Goal: Task Accomplishment & Management: Manage account settings

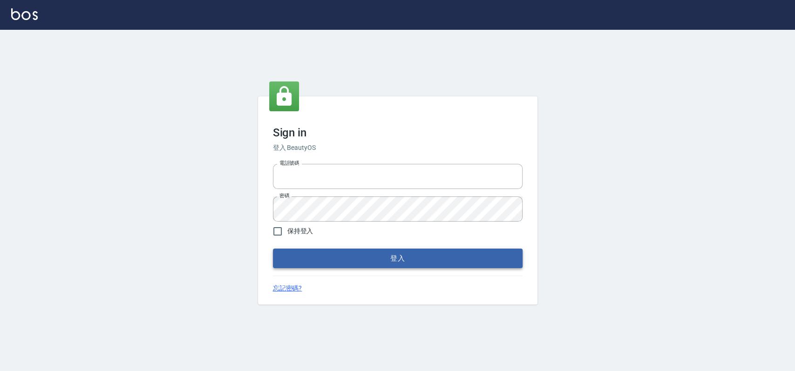
type input "033323173"
click at [316, 254] on button "登入" at bounding box center [398, 259] width 250 height 20
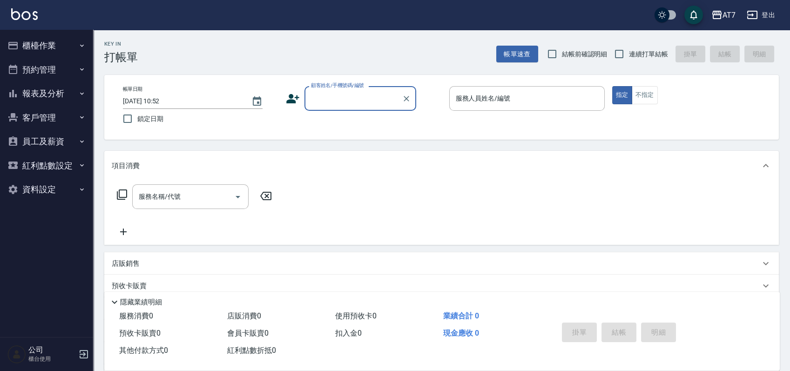
click at [51, 46] on button "櫃檯作業" at bounding box center [47, 46] width 86 height 24
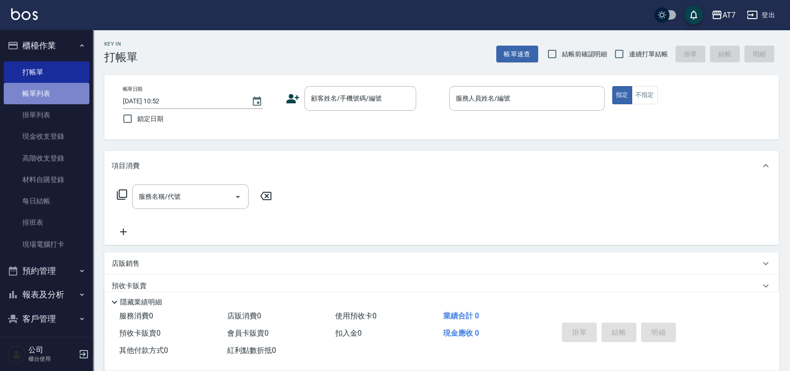
click at [47, 91] on link "帳單列表" at bounding box center [47, 93] width 86 height 21
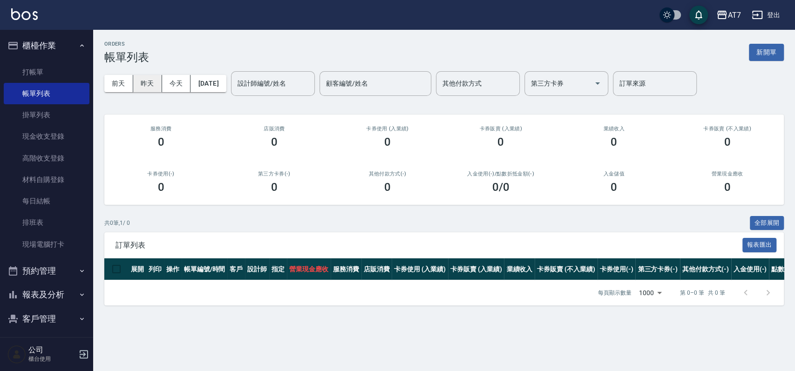
click at [141, 84] on button "昨天" at bounding box center [147, 83] width 29 height 17
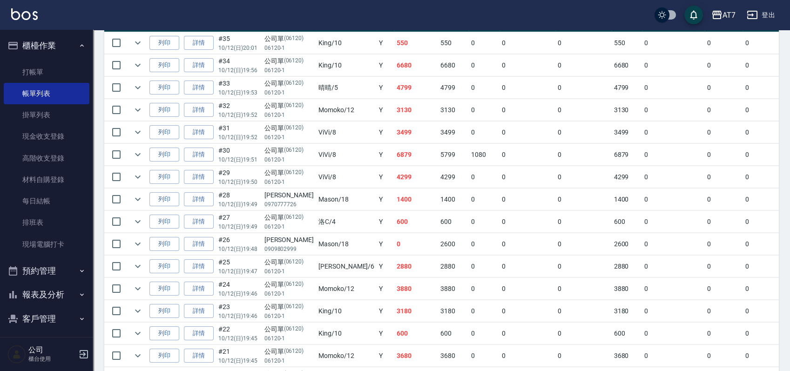
scroll to position [373, 0]
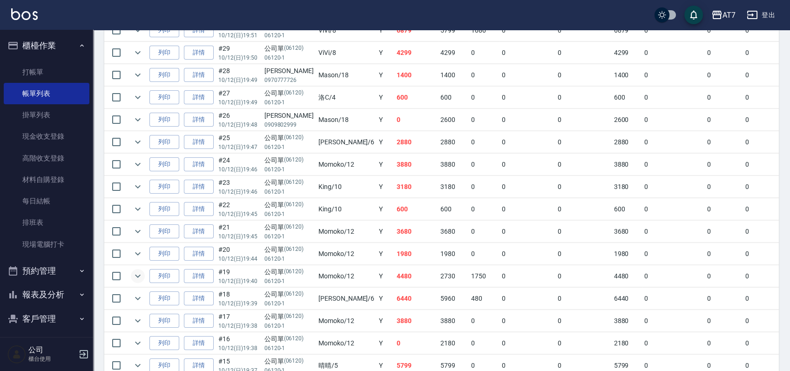
click at [143, 272] on button "expand row" at bounding box center [138, 276] width 14 height 14
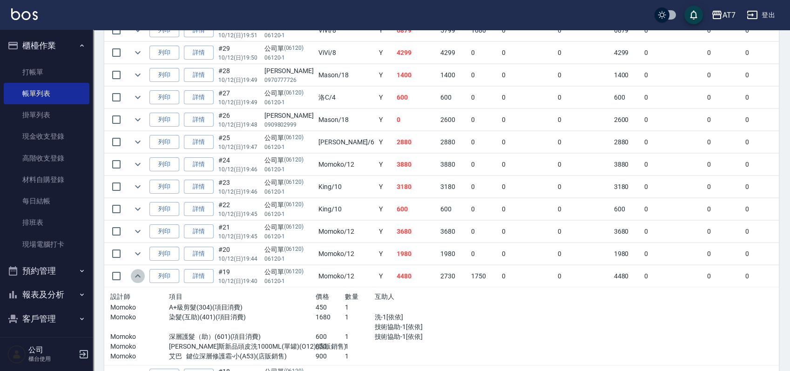
click at [143, 272] on button "expand row" at bounding box center [138, 276] width 14 height 14
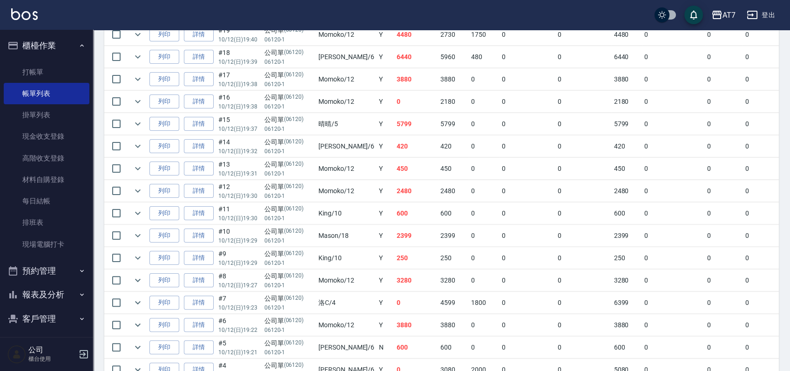
scroll to position [683, 0]
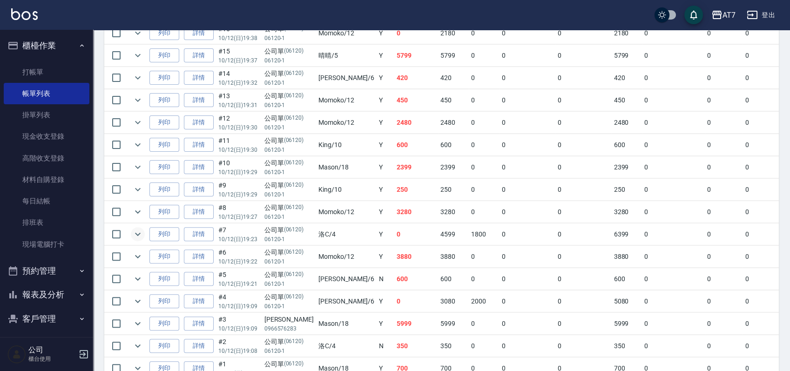
click at [135, 229] on icon "expand row" at bounding box center [137, 234] width 11 height 11
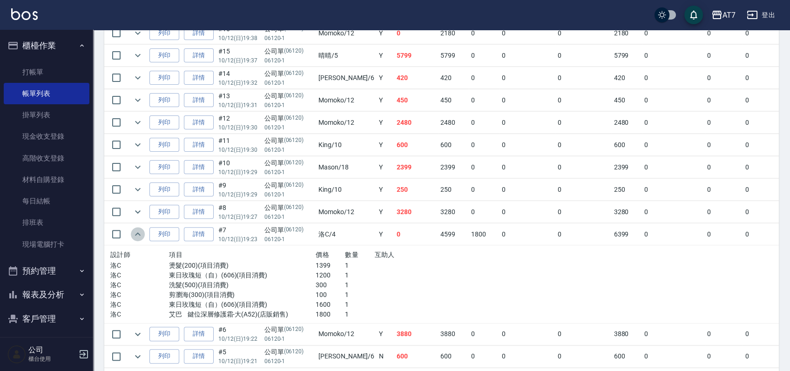
click at [143, 232] on button "expand row" at bounding box center [138, 234] width 14 height 14
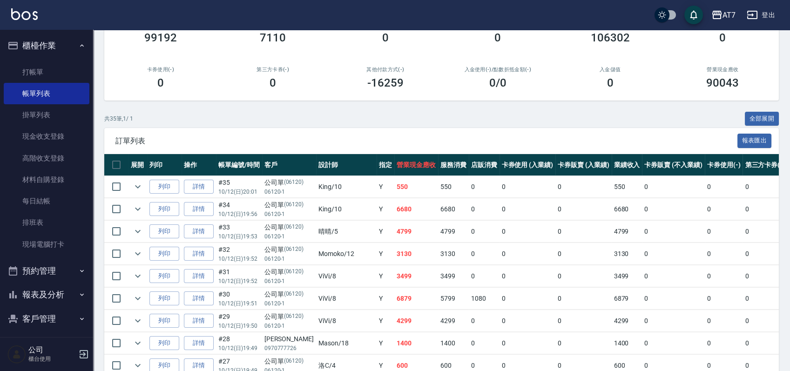
scroll to position [0, 0]
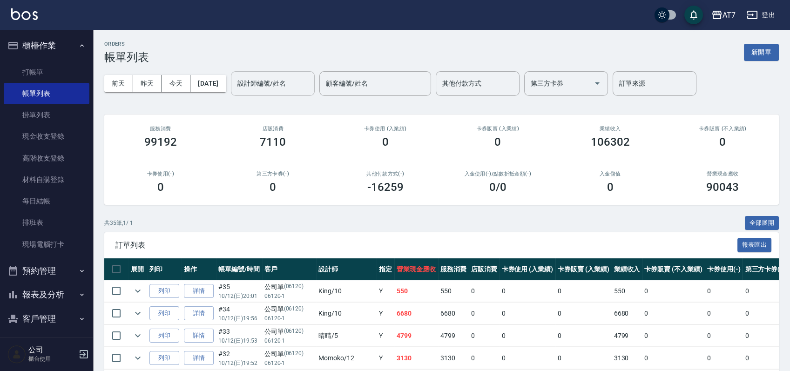
click at [302, 80] on input "設計師編號/姓名" at bounding box center [272, 83] width 75 height 16
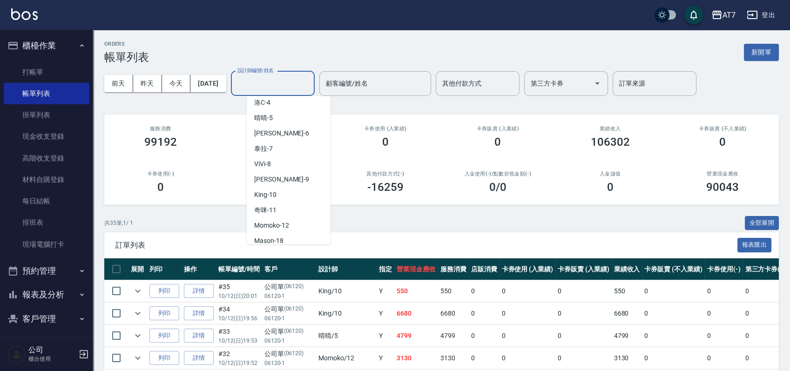
scroll to position [124, 0]
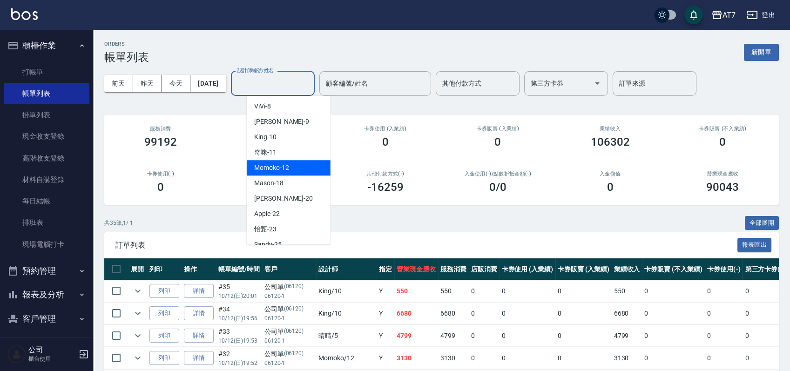
click at [285, 163] on span "Momoko -12" at bounding box center [271, 168] width 35 height 10
type input "Momoko-12"
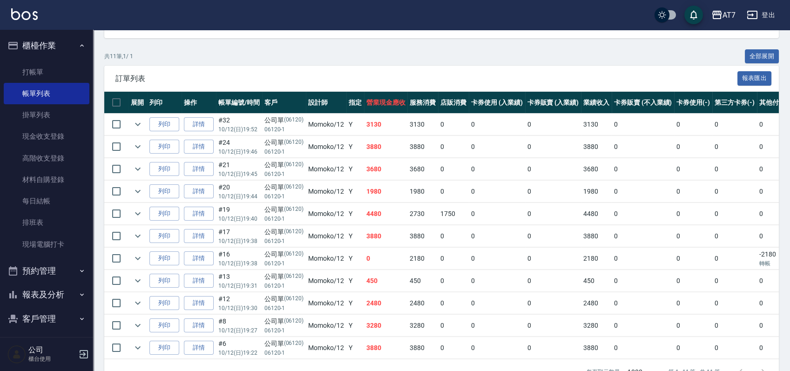
scroll to position [186, 0]
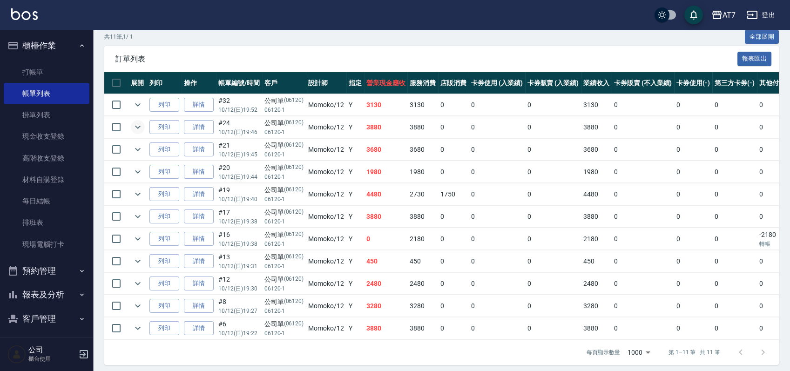
click at [136, 128] on icon "expand row" at bounding box center [137, 127] width 11 height 11
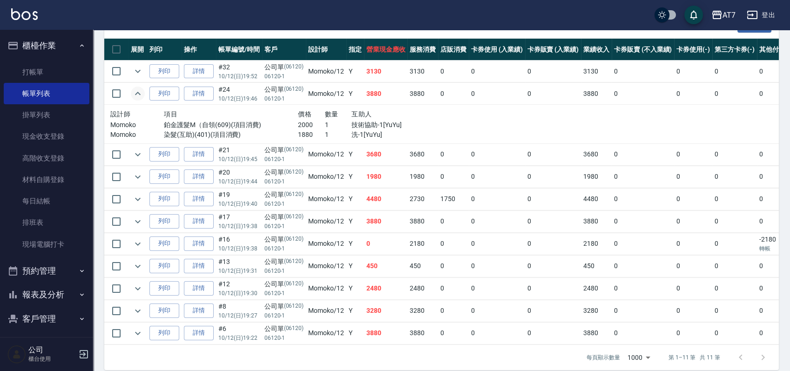
scroll to position [238, 0]
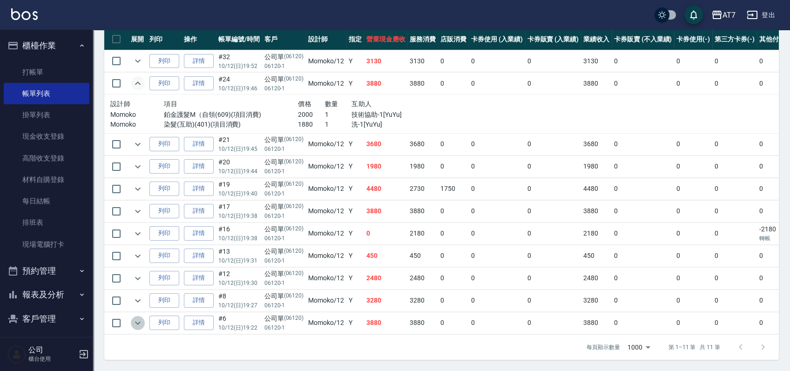
click at [143, 318] on icon "expand row" at bounding box center [137, 323] width 11 height 11
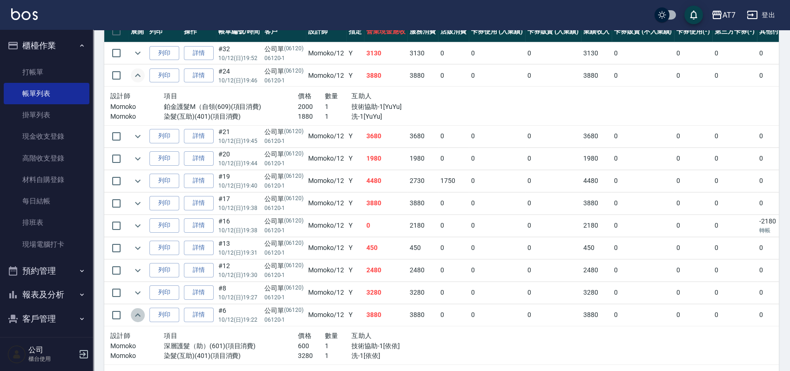
click at [143, 313] on icon "expand row" at bounding box center [137, 315] width 11 height 11
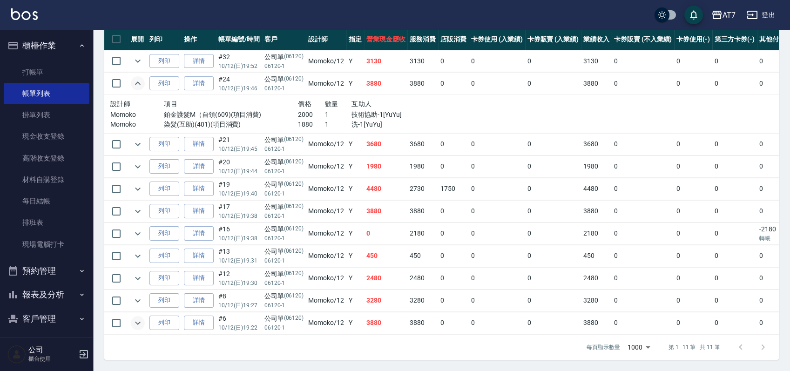
click at [136, 78] on icon "expand row" at bounding box center [137, 83] width 11 height 11
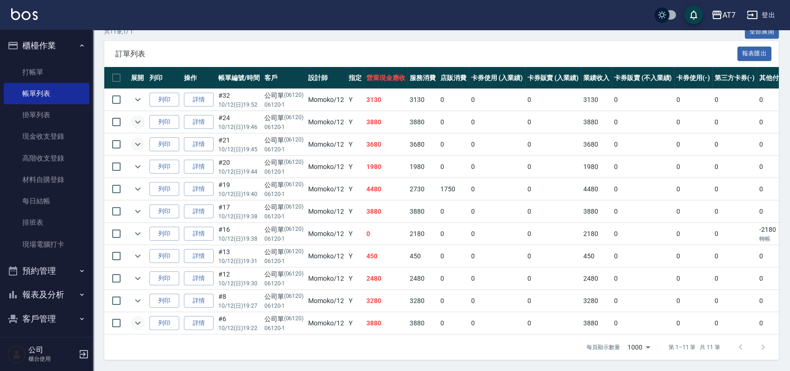
scroll to position [199, 0]
click at [60, 112] on link "掛單列表" at bounding box center [47, 114] width 86 height 21
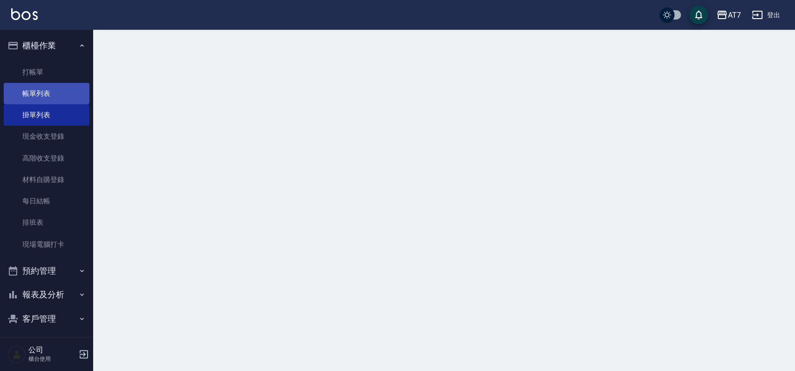
click at [60, 98] on link "帳單列表" at bounding box center [47, 93] width 86 height 21
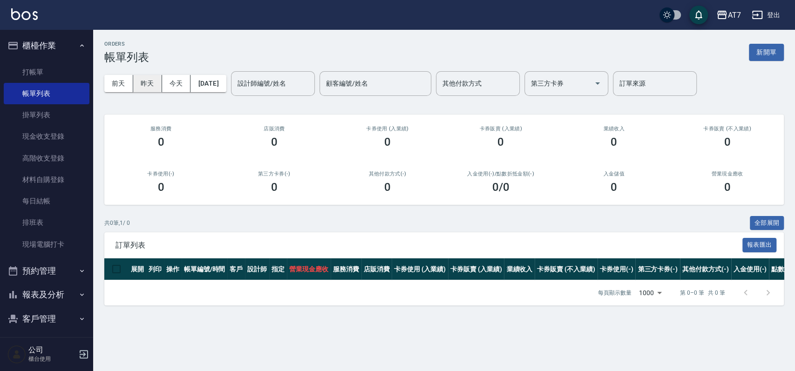
click at [150, 85] on button "昨天" at bounding box center [147, 83] width 29 height 17
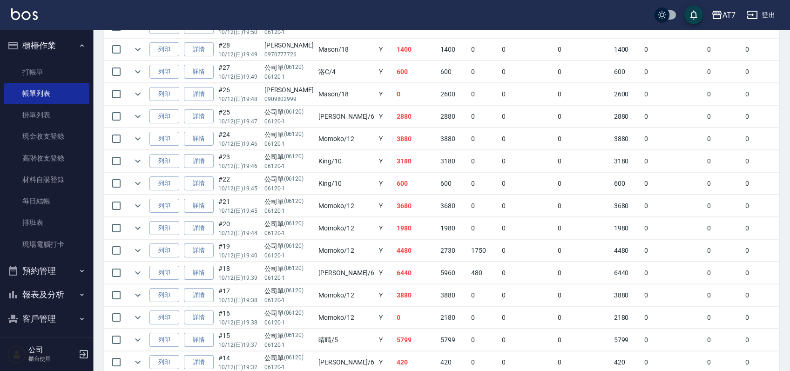
scroll to position [415, 0]
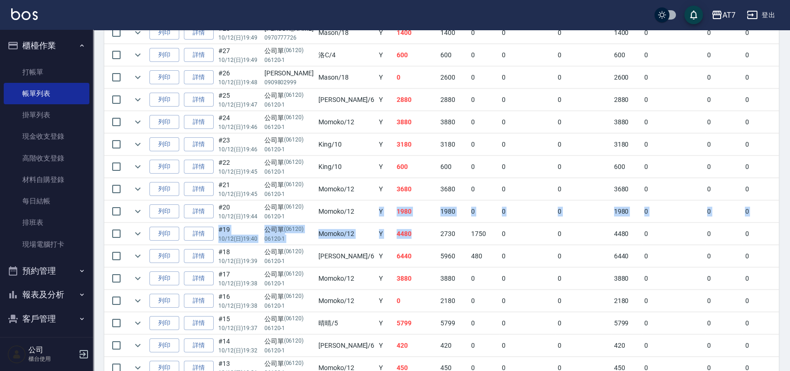
drag, startPoint x: 384, startPoint y: 234, endPoint x: 345, endPoint y: 202, distance: 50.3
click at [345, 202] on tbody "列印 詳情 #35 10/12 (日) 20:01 公司單 (06120) 06120-1 [PERSON_NAME] /10 Y 550 550 0 0 0…" at bounding box center [540, 256] width 872 height 783
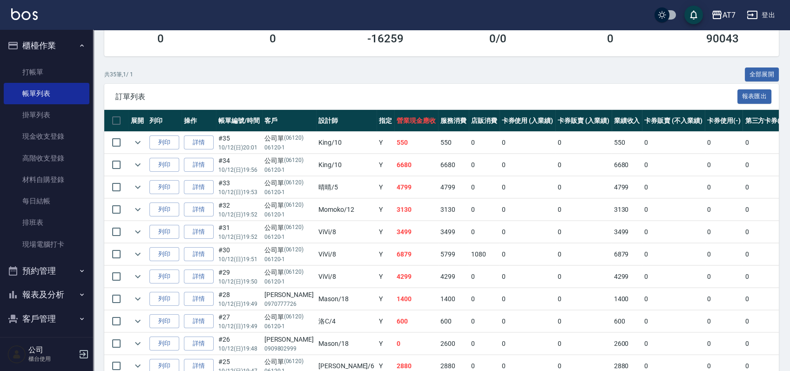
scroll to position [104, 0]
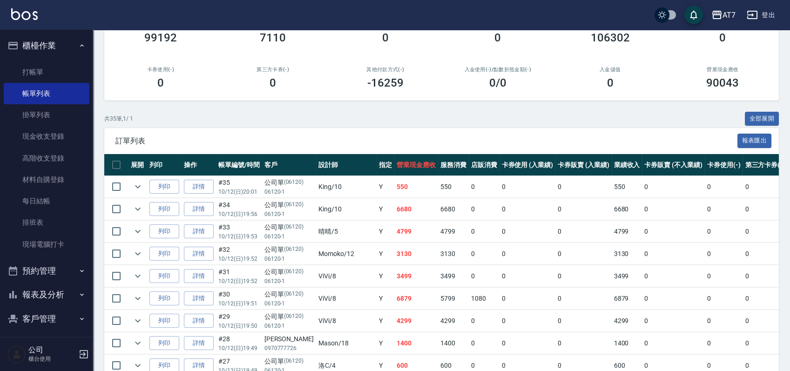
click at [63, 59] on ul "打帳單 帳單列表 掛單列表 現金收支登錄 高階收支登錄 材料自購登錄 每日結帳 排班表 現場電腦打卡" at bounding box center [47, 158] width 86 height 201
click at [63, 69] on link "打帳單" at bounding box center [47, 71] width 86 height 21
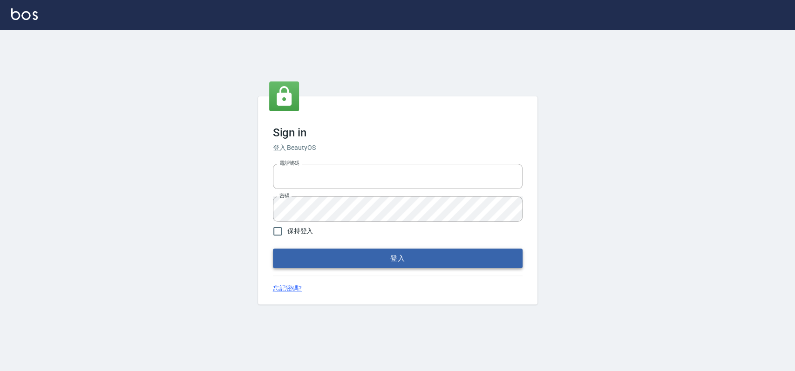
type input "033323173"
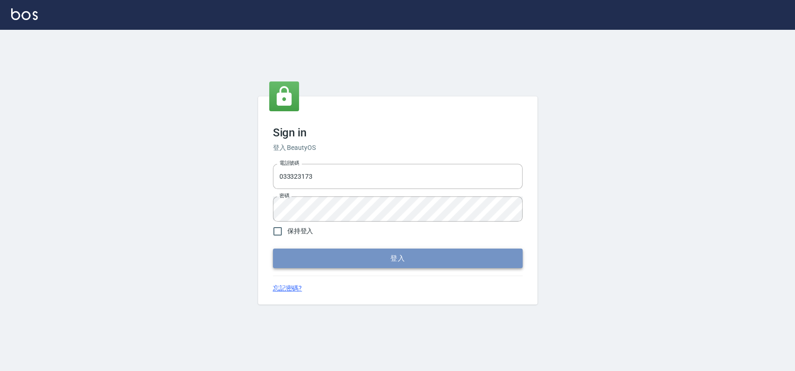
click at [347, 254] on button "登入" at bounding box center [398, 259] width 250 height 20
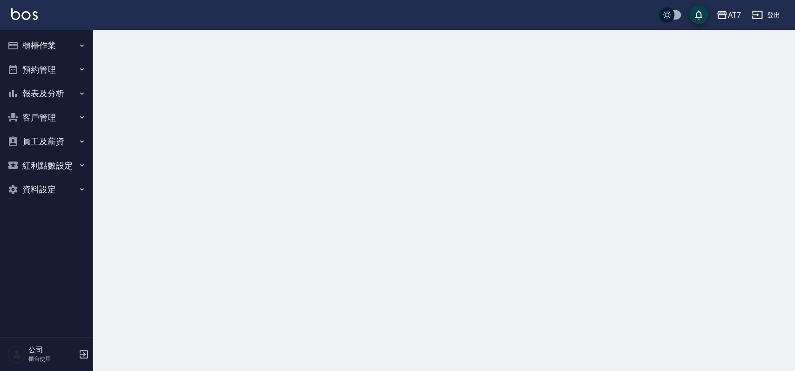
click at [47, 50] on button "櫃檯作業" at bounding box center [47, 46] width 86 height 24
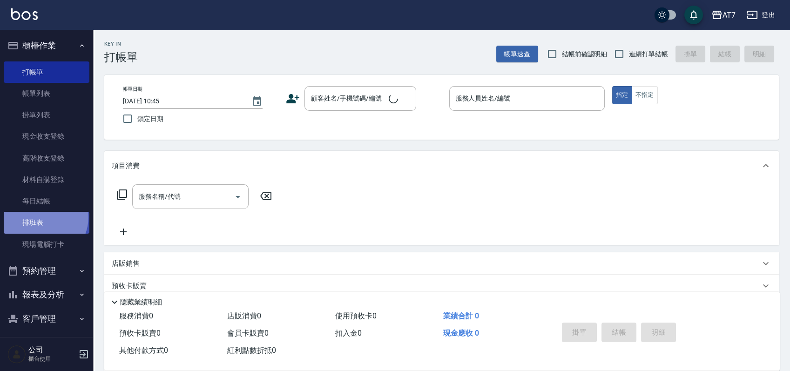
click at [41, 217] on link "排班表" at bounding box center [47, 222] width 86 height 21
